Goal: Task Accomplishment & Management: Complete application form

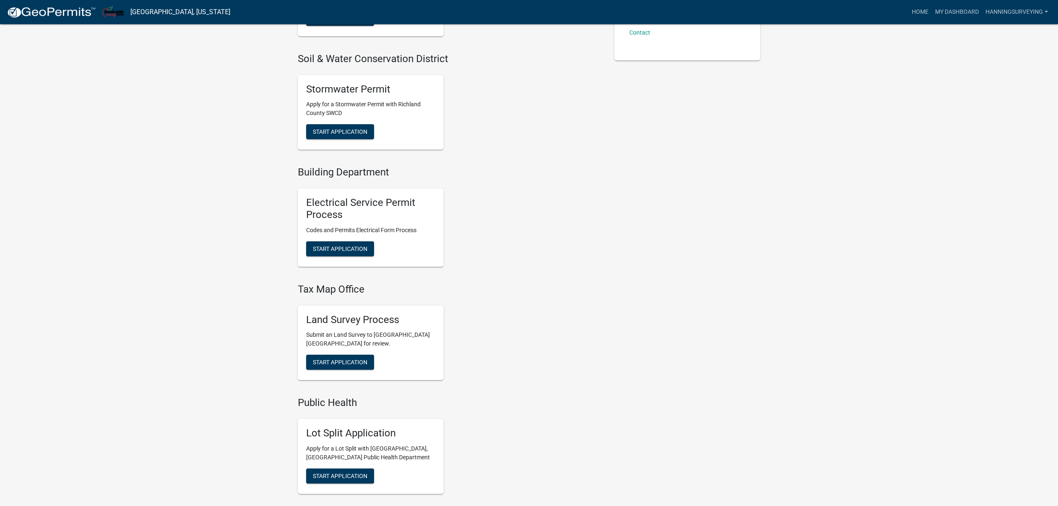
scroll to position [277, 0]
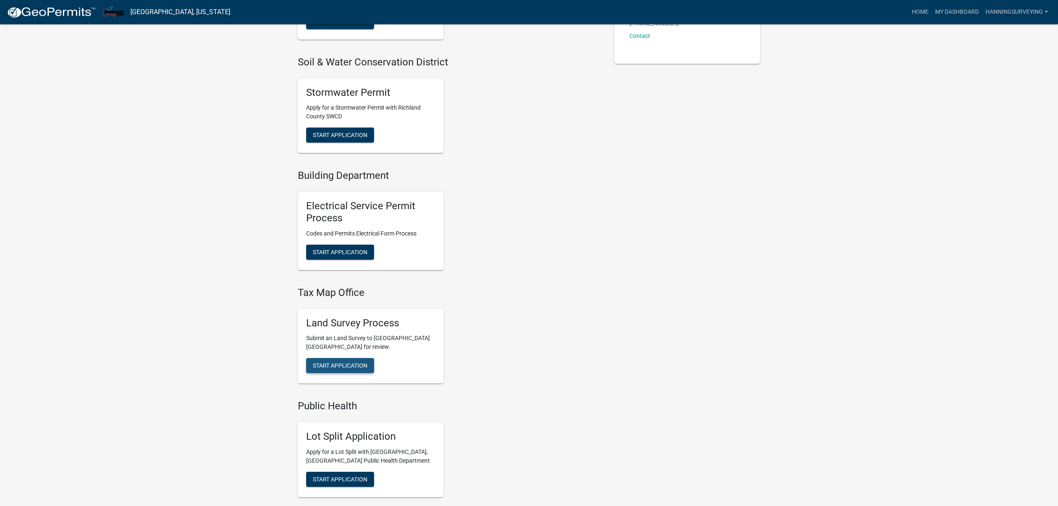
click at [355, 365] on span "Start Application" at bounding box center [340, 365] width 55 height 7
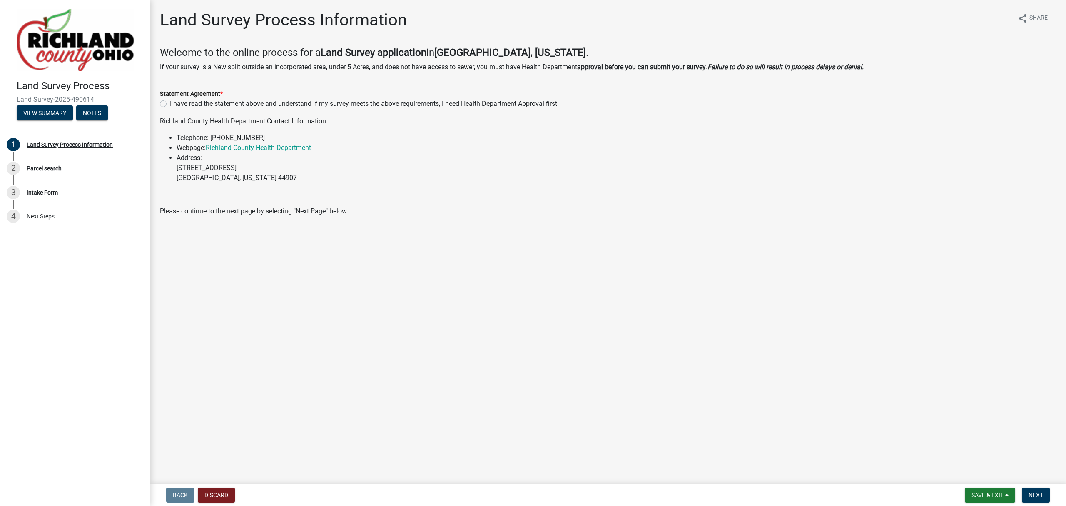
click at [162, 99] on div "I have read the statement above and understand if my survey meets the above req…" at bounding box center [608, 104] width 896 height 10
click at [162, 100] on div "I have read the statement above and understand if my survey meets the above req…" at bounding box center [608, 104] width 896 height 10
click at [170, 105] on label "I have read the statement above and understand if my survey meets the above req…" at bounding box center [363, 104] width 387 height 10
click at [170, 104] on input "I have read the statement above and understand if my survey meets the above req…" at bounding box center [172, 101] width 5 height 5
radio input "true"
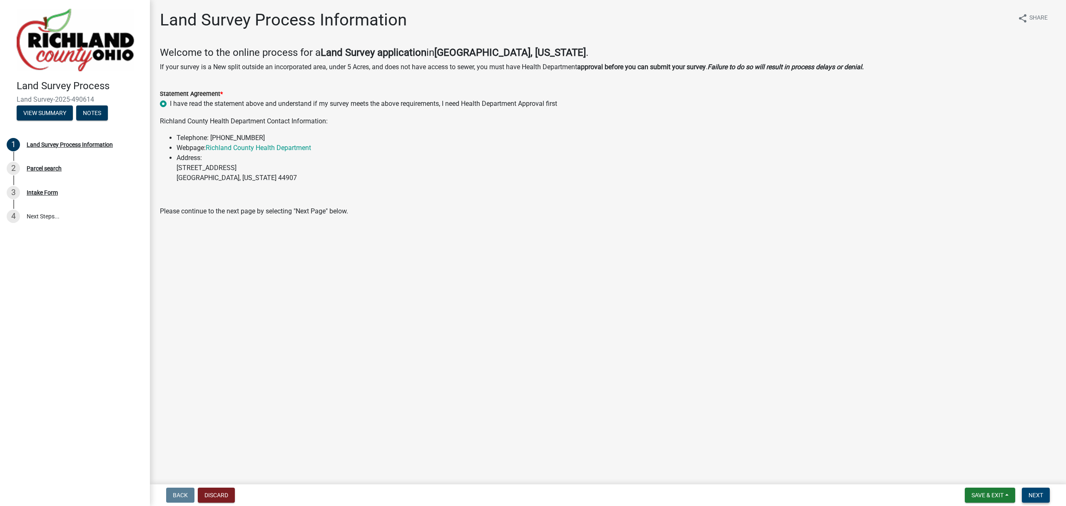
click at [1040, 494] on span "Next" at bounding box center [1036, 494] width 15 height 7
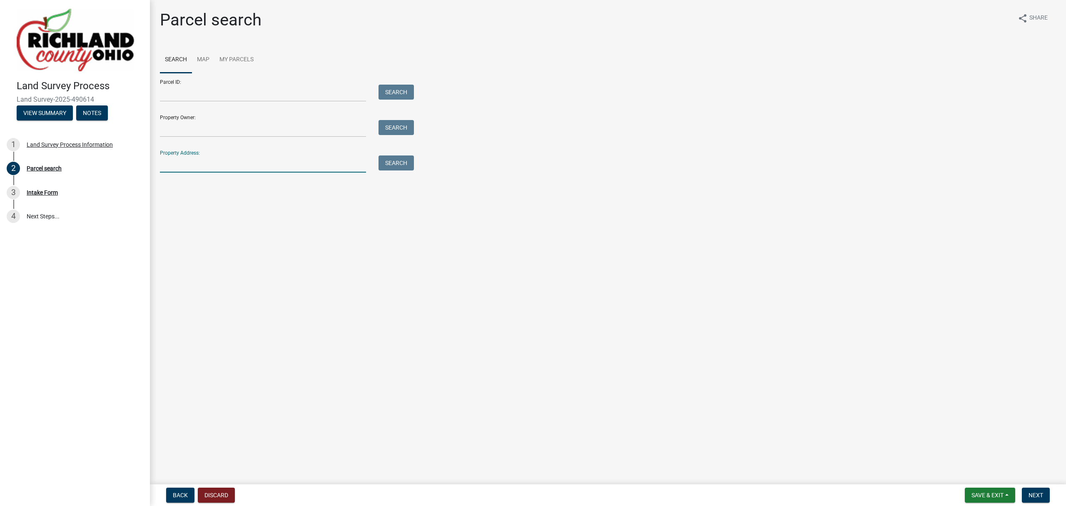
click at [193, 165] on input "Property Address:" at bounding box center [263, 163] width 206 height 17
click at [200, 133] on input "Property Owner:" at bounding box center [263, 128] width 206 height 17
click at [195, 94] on input "Parcel ID:" at bounding box center [263, 93] width 206 height 17
type input "0270420713000"
click at [401, 90] on button "Search" at bounding box center [396, 92] width 35 height 15
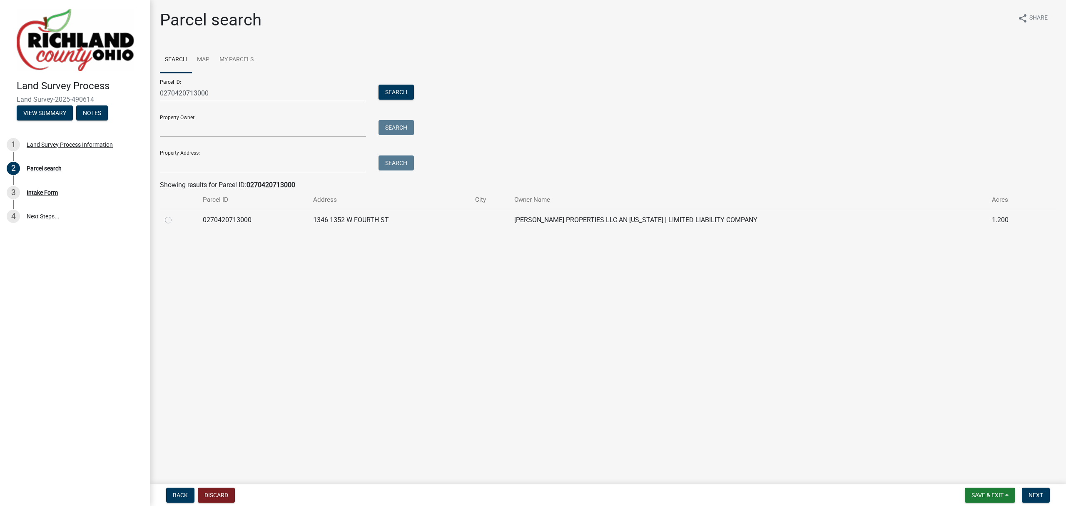
click at [167, 225] on td at bounding box center [179, 220] width 38 height 20
click at [175, 215] on label at bounding box center [175, 215] width 0 height 0
click at [175, 220] on input "radio" at bounding box center [177, 217] width 5 height 5
radio input "true"
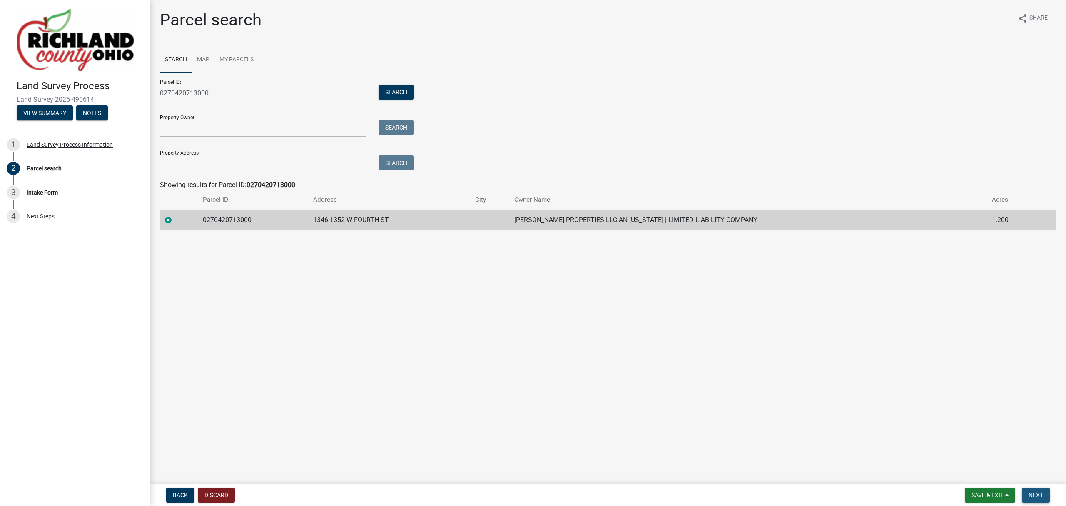
click at [1040, 492] on span "Next" at bounding box center [1036, 494] width 15 height 7
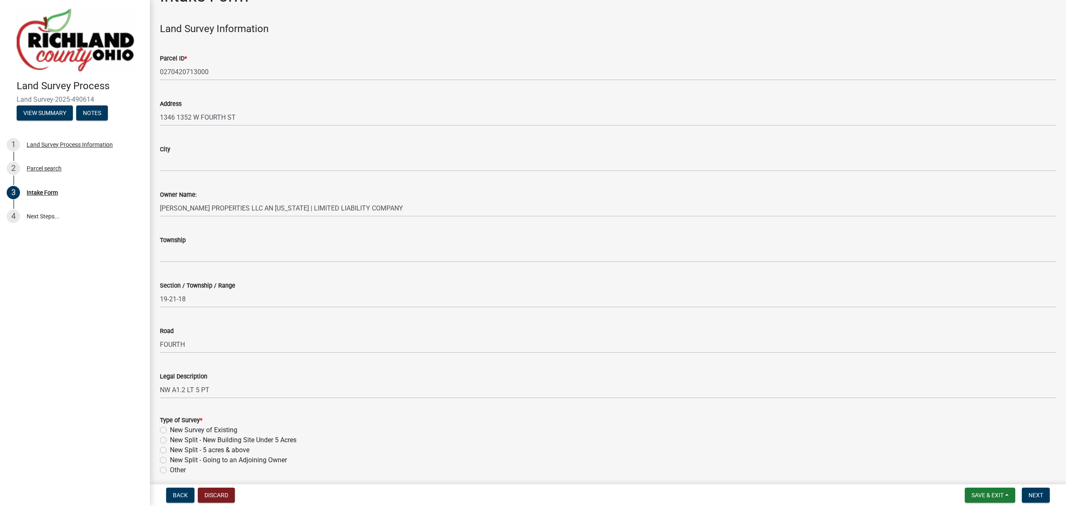
scroll to position [111, 0]
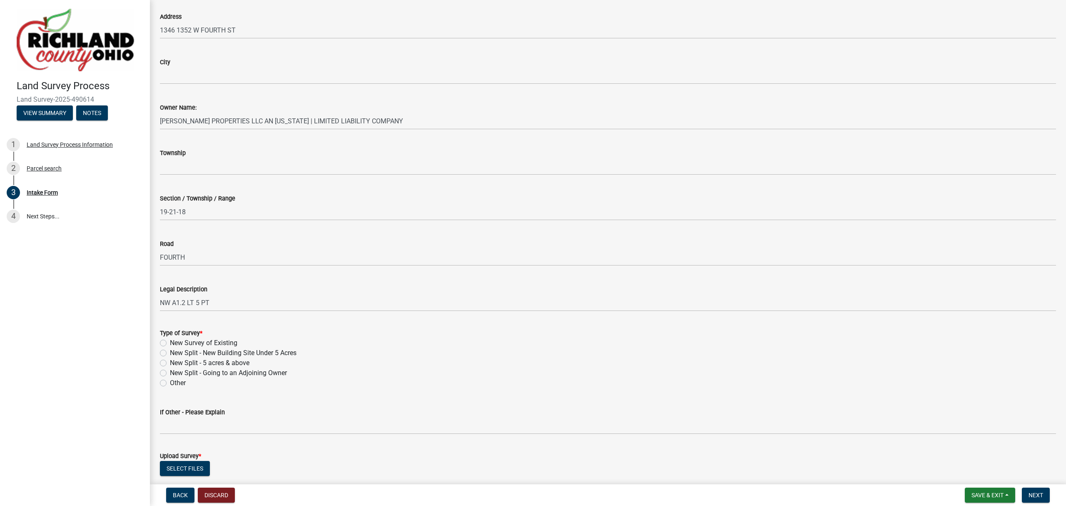
click at [173, 343] on label "New Survey of Existing" at bounding box center [203, 343] width 67 height 10
click at [173, 343] on input "New Survey of Existing" at bounding box center [172, 340] width 5 height 5
radio input "true"
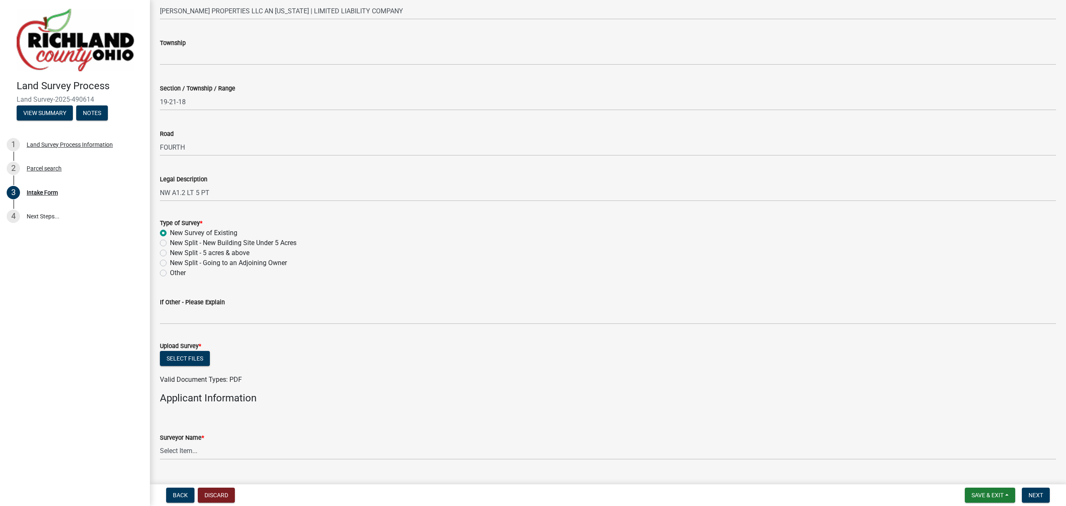
scroll to position [222, 0]
click at [179, 353] on button "Select files" at bounding box center [185, 356] width 50 height 15
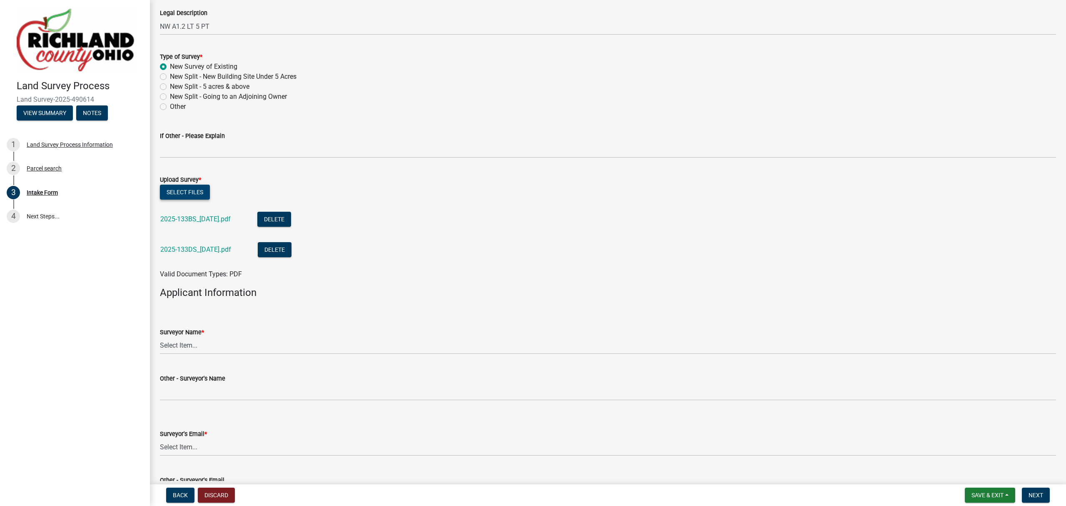
scroll to position [389, 0]
click at [219, 343] on select "Select Item... [PERSON_NAME], [PERSON_NAME], [PERSON_NAME], [PERSON_NAME], [PER…" at bounding box center [608, 343] width 896 height 17
click at [160, 335] on select "Select Item... [PERSON_NAME], [PERSON_NAME], [PERSON_NAME], [PERSON_NAME], [PER…" at bounding box center [608, 343] width 896 height 17
select select "7b47133c-cc1d-4ae1-826f-23734389caf2"
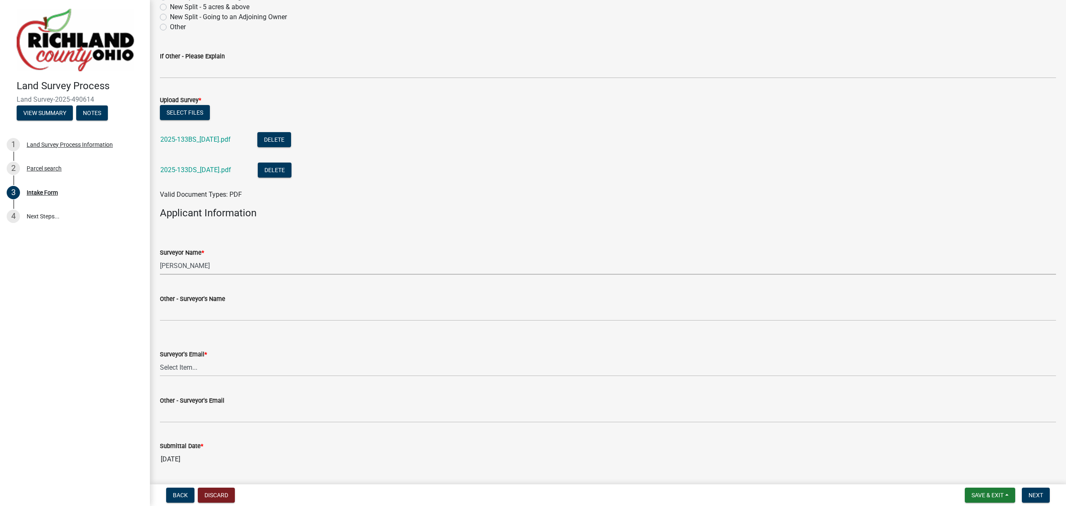
scroll to position [492, 0]
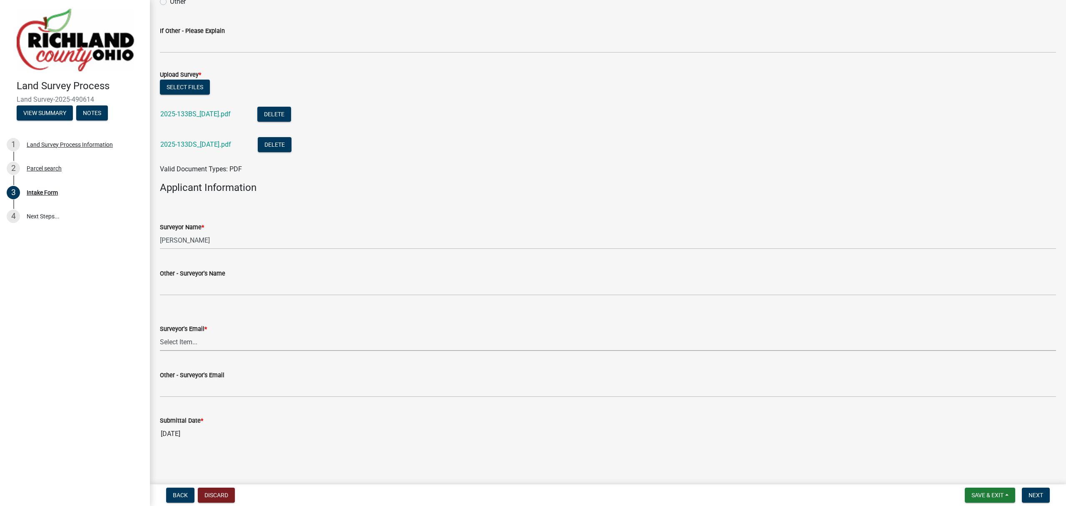
click at [215, 347] on select "Select Item... [EMAIL_ADDRESS][DOMAIN_NAME] [EMAIL_ADDRESS][DOMAIN_NAME] [EMAIL…" at bounding box center [608, 342] width 896 height 17
click at [160, 334] on select "Select Item... [EMAIL_ADDRESS][DOMAIN_NAME] [EMAIL_ADDRESS][DOMAIN_NAME] [EMAIL…" at bounding box center [608, 342] width 896 height 17
select select "f2d55033-5569-4fff-92a2-440fd2ab0b2e"
click at [1029, 490] on button "Next" at bounding box center [1036, 494] width 28 height 15
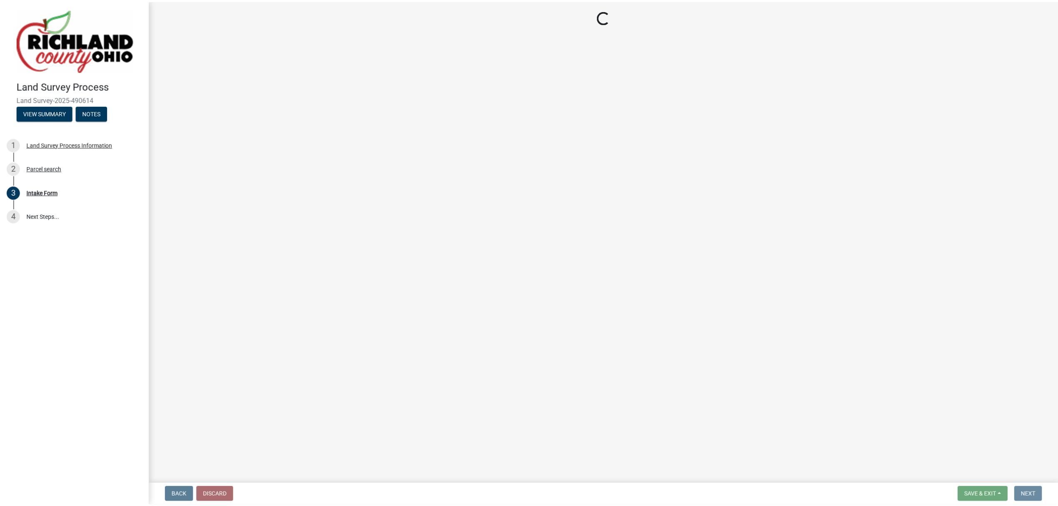
scroll to position [0, 0]
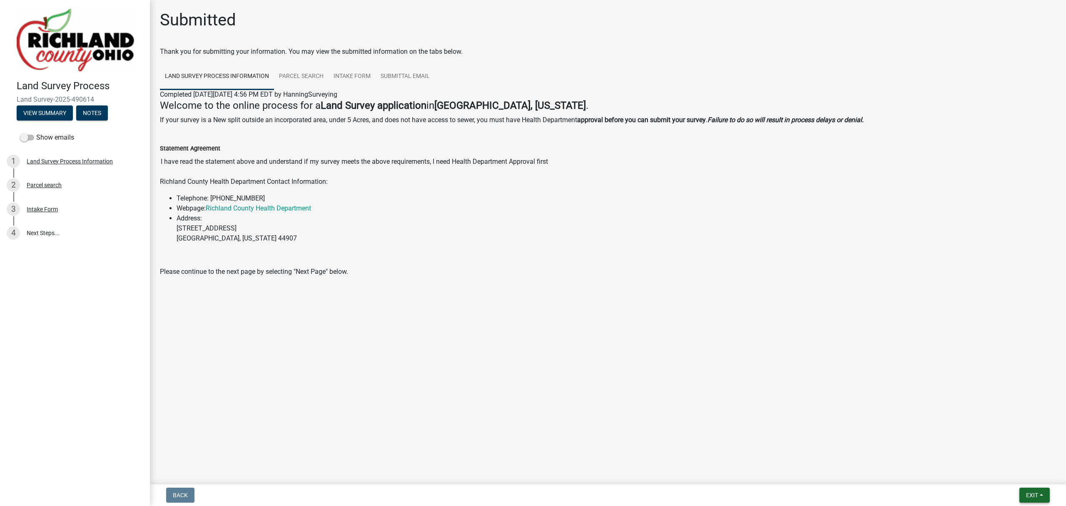
click at [1029, 490] on button "Exit" at bounding box center [1035, 494] width 30 height 15
click at [1030, 472] on button "Save & Exit" at bounding box center [1016, 474] width 67 height 20
